Goal: Information Seeking & Learning: Learn about a topic

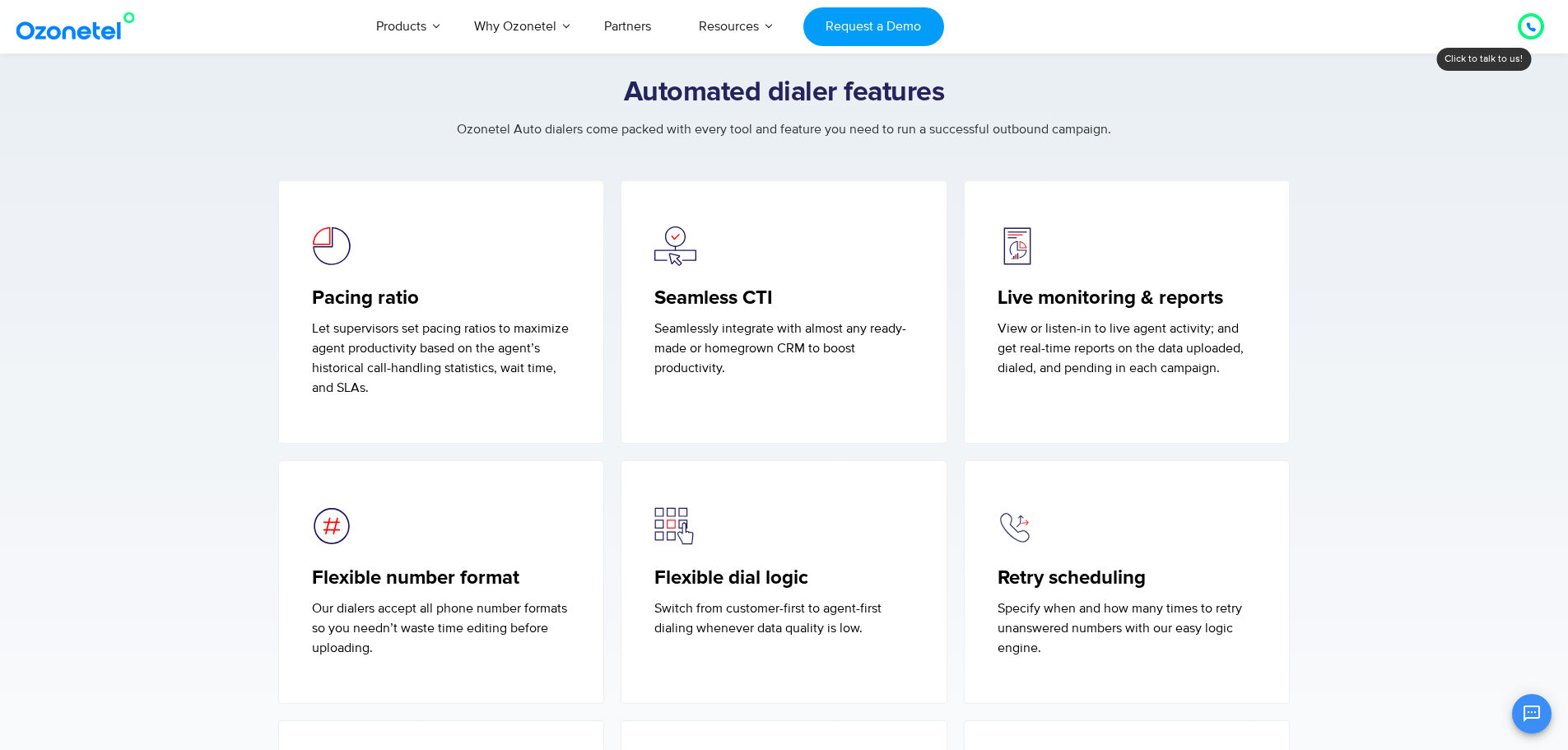
scroll to position [4117, 0]
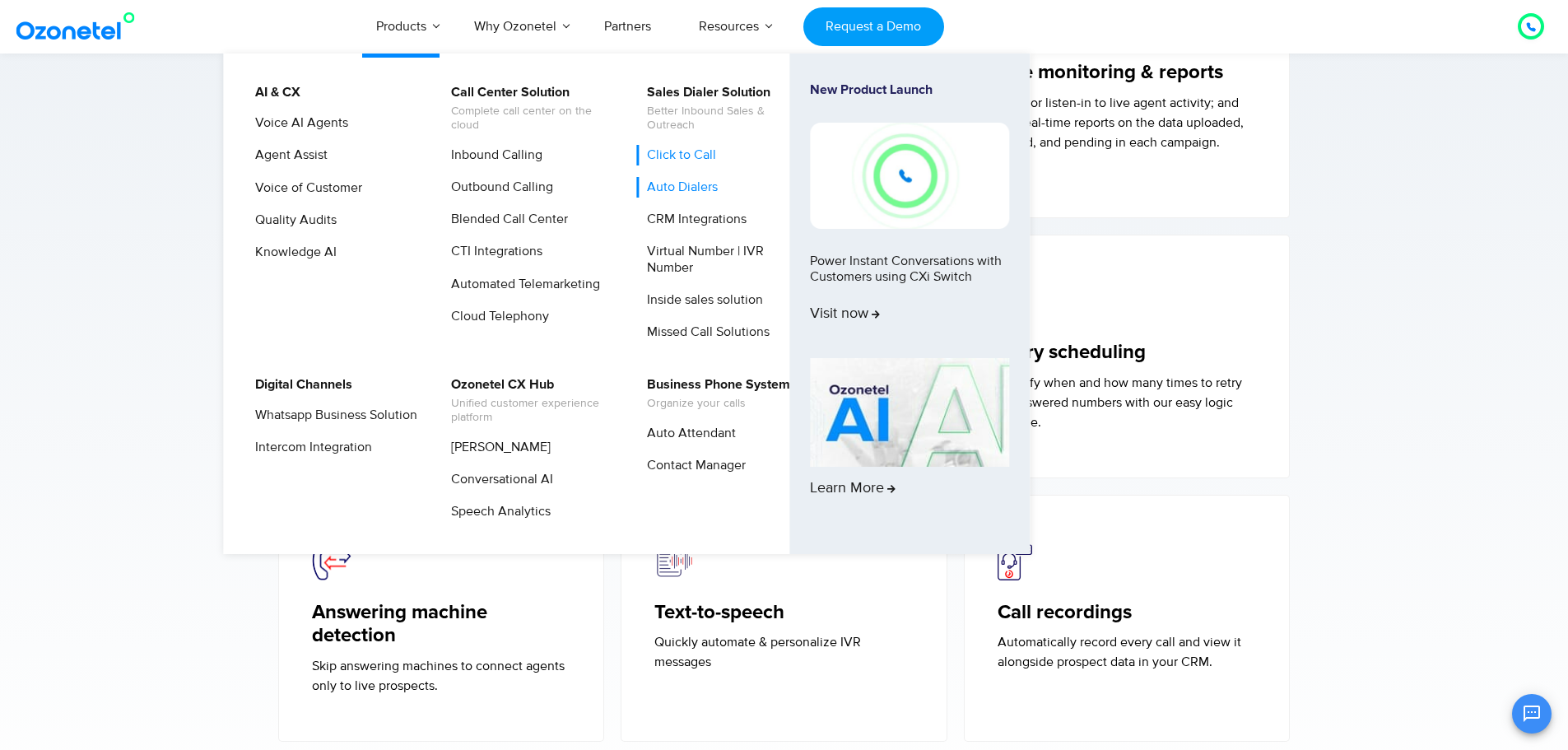
click at [685, 153] on link "Click to Call" at bounding box center [677, 155] width 82 height 21
